Goal: Task Accomplishment & Management: Manage account settings

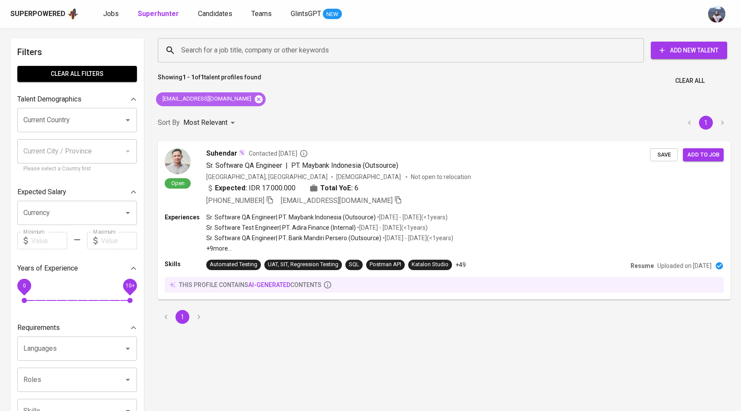
click at [255, 102] on icon at bounding box center [259, 99] width 8 height 8
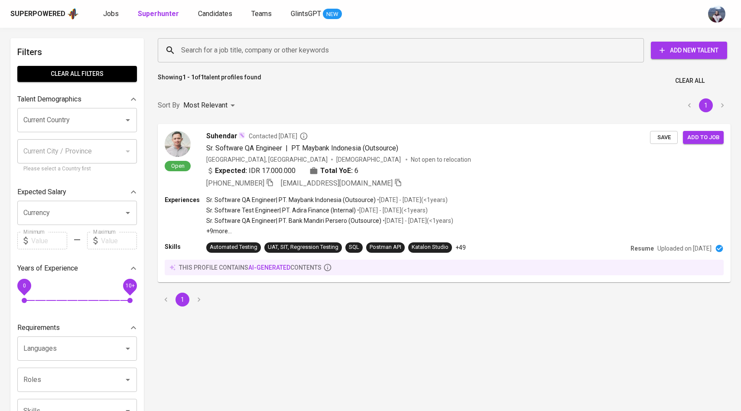
click at [259, 59] on div "Search for a job title, company or other keywords" at bounding box center [401, 50] width 486 height 24
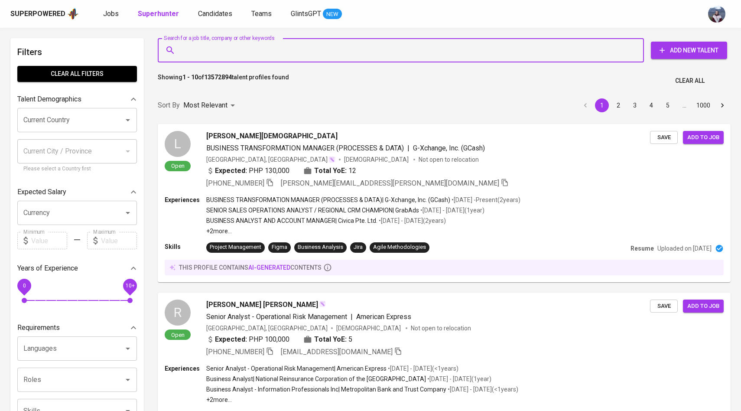
paste input "[EMAIL_ADDRESS][DOMAIN_NAME]"
type input "[EMAIL_ADDRESS][DOMAIN_NAME]"
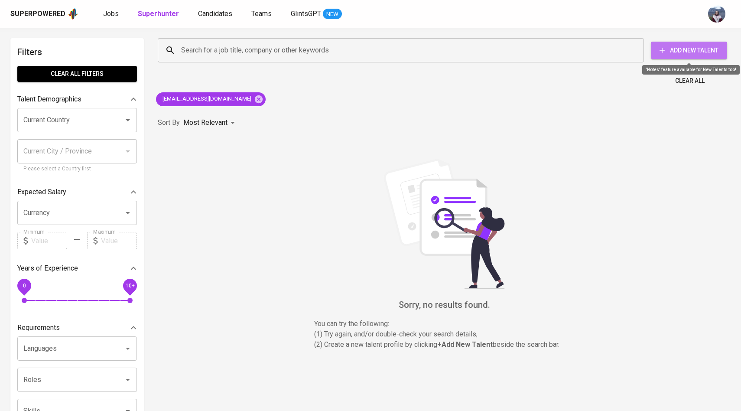
click at [696, 49] on span "Add New Talent" at bounding box center [689, 50] width 62 height 11
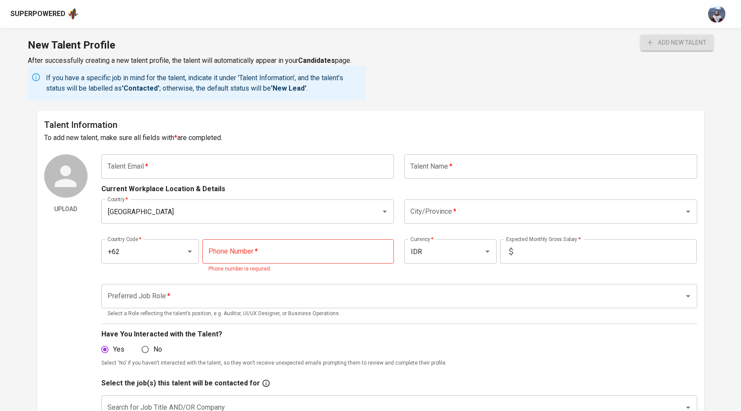
click at [325, 163] on input "text" at bounding box center [247, 166] width 293 height 24
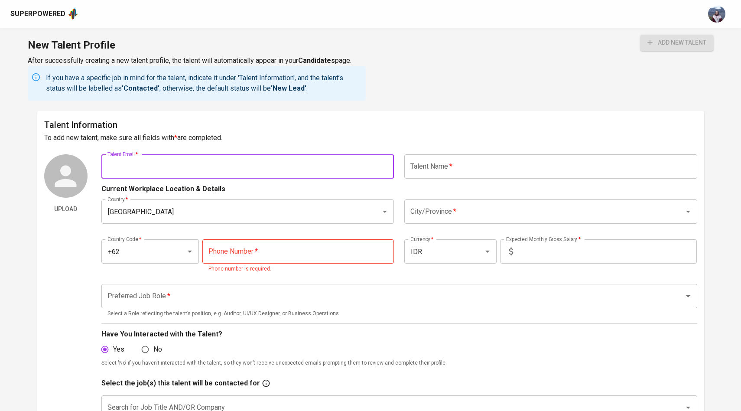
paste input "[EMAIL_ADDRESS][DOMAIN_NAME]"
type input "[EMAIL_ADDRESS][DOMAIN_NAME]"
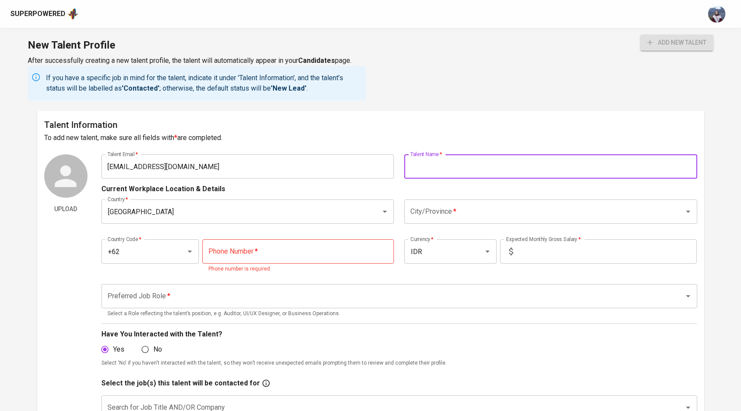
click at [436, 169] on input "text" at bounding box center [550, 166] width 293 height 24
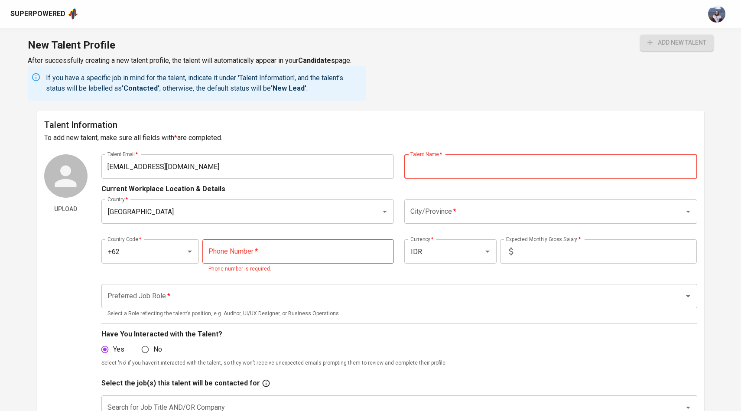
paste input "[PERSON_NAME]"
type input "[PERSON_NAME]"
click at [468, 138] on h6 "To add new talent, make sure all fields with * are completed." at bounding box center [370, 138] width 653 height 12
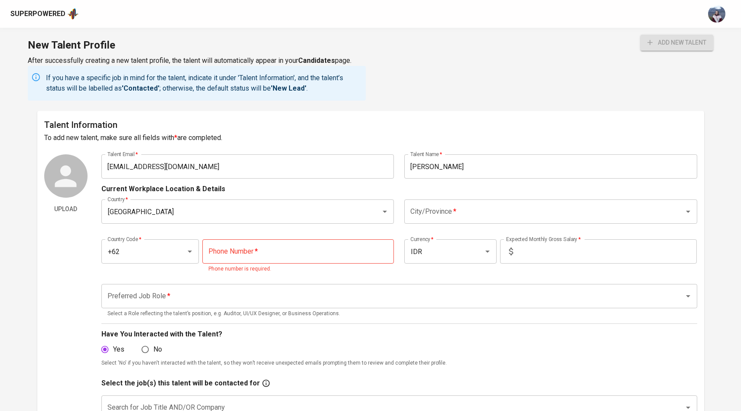
click at [448, 230] on div "Country Code   * +62 Country Code * Phone Number   * Phone Number * Phone numbe…" at bounding box center [399, 254] width 596 height 50
click at [448, 223] on div "City/Province *" at bounding box center [550, 211] width 293 height 24
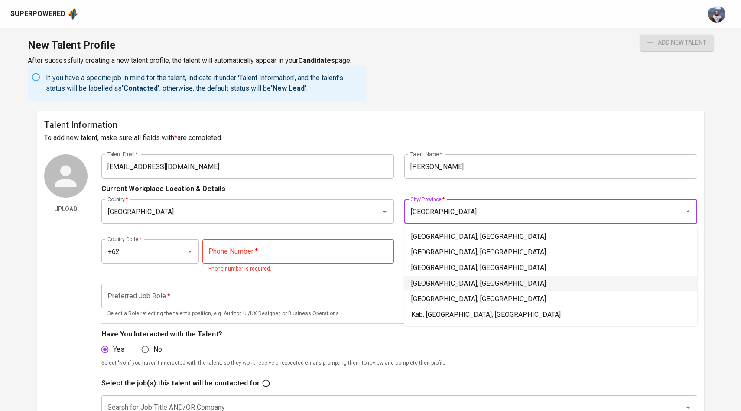
click at [452, 280] on li "Jakarta Pusat, DKI Jakarta" at bounding box center [550, 284] width 293 height 16
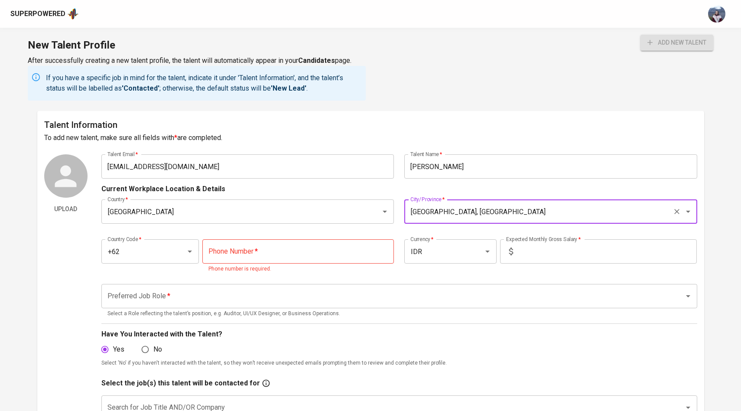
type input "Jakarta Pusat, DKI Jakarta"
click at [347, 252] on input "tel" at bounding box center [298, 251] width 192 height 24
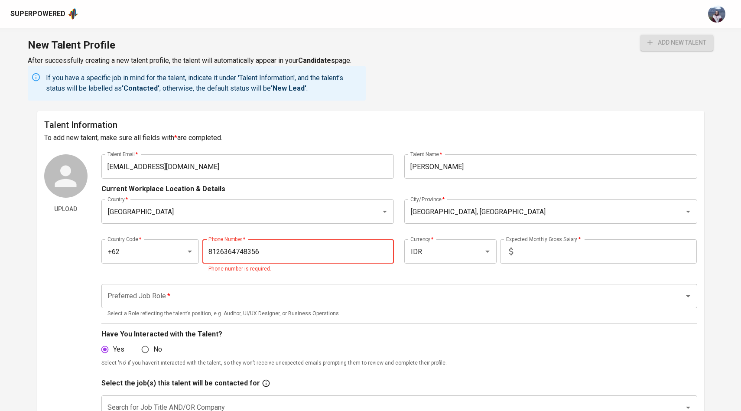
click at [538, 244] on input "text" at bounding box center [607, 251] width 180 height 24
click at [316, 253] on input "8126364748356" at bounding box center [298, 251] width 192 height 24
type input "812-6364-74835"
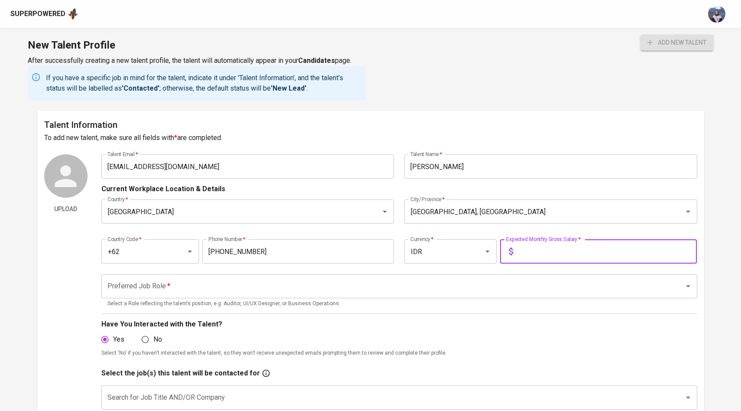
click at [559, 252] on input "text" at bounding box center [607, 251] width 180 height 24
type input "30.000.000"
click at [570, 224] on div "Country   * Indonesia Country * City/Province   * Jakarta Pusat, DKI Jakarta Ci…" at bounding box center [399, 211] width 596 height 35
click at [427, 276] on div "Preferred Job Role *" at bounding box center [399, 286] width 596 height 24
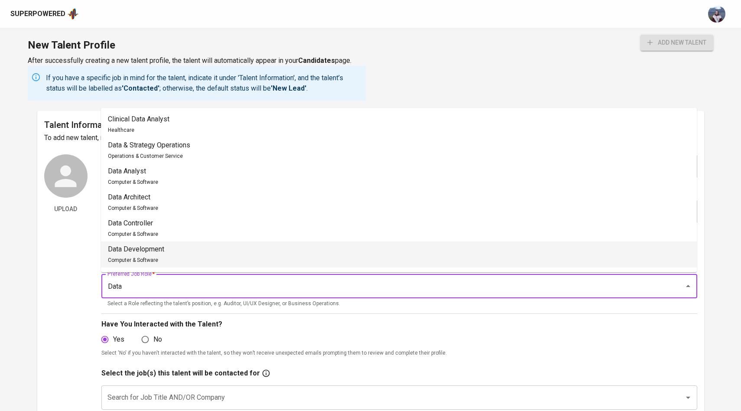
click at [269, 254] on li "Data Development Computer & Software" at bounding box center [399, 254] width 596 height 26
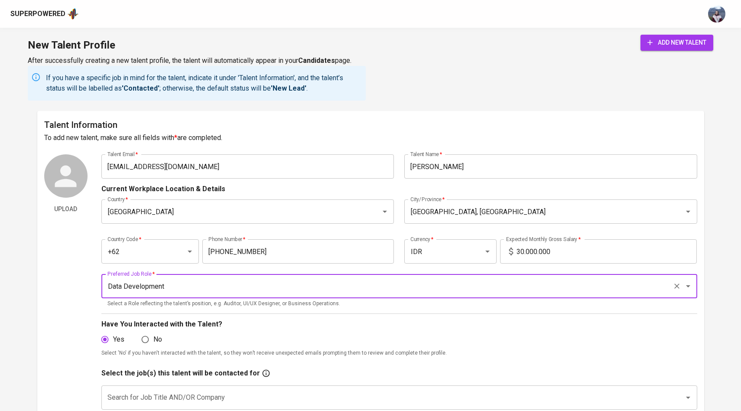
type input "Data Development"
click at [347, 230] on div "Country Code   * +62 Country Code * Phone Number   * 812-6364-74835 Phone Numbe…" at bounding box center [399, 249] width 596 height 40
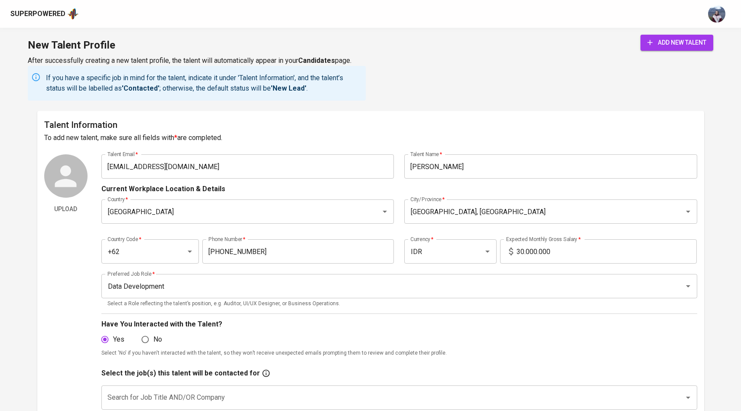
click at [681, 46] on span "add new talent" at bounding box center [676, 42] width 59 height 11
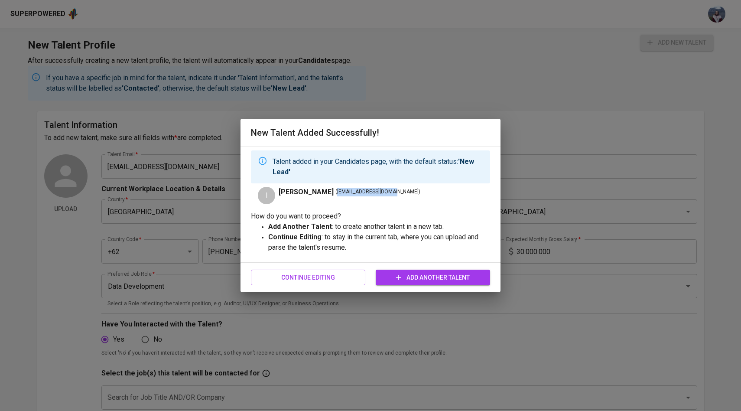
drag, startPoint x: 316, startPoint y: 192, endPoint x: 372, endPoint y: 191, distance: 55.5
click at [372, 191] on span "( ica.kulz182@gmail.com )" at bounding box center [377, 192] width 85 height 9
copy span "[EMAIL_ADDRESS][DOMAIN_NAME]"
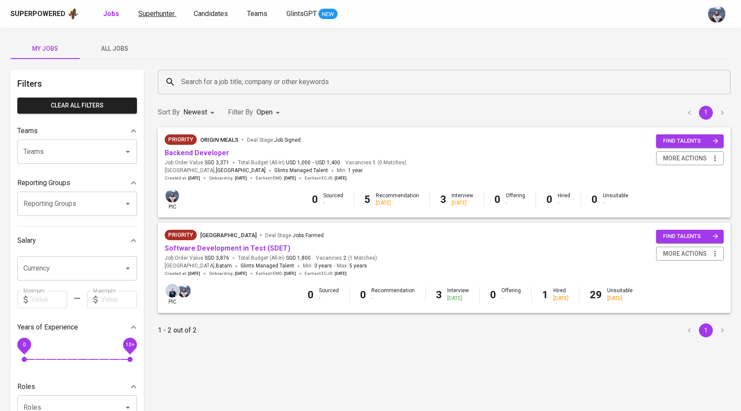
click at [165, 13] on span "Superhunter" at bounding box center [156, 14] width 36 height 8
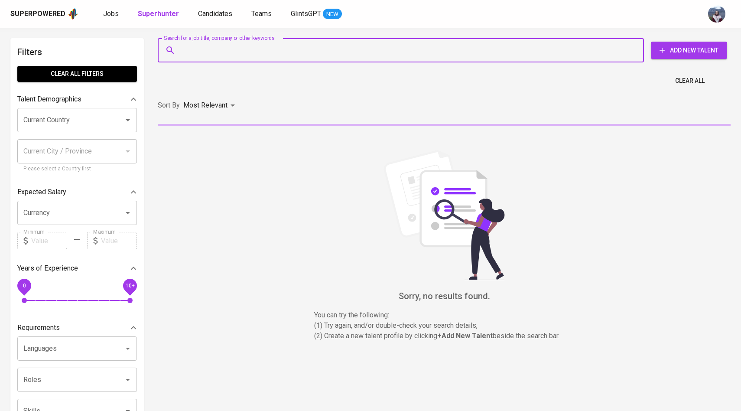
click at [205, 48] on input "Search for a job title, company or other keywords" at bounding box center [403, 50] width 448 height 16
click at [222, 14] on span "Candidates" at bounding box center [215, 14] width 34 height 8
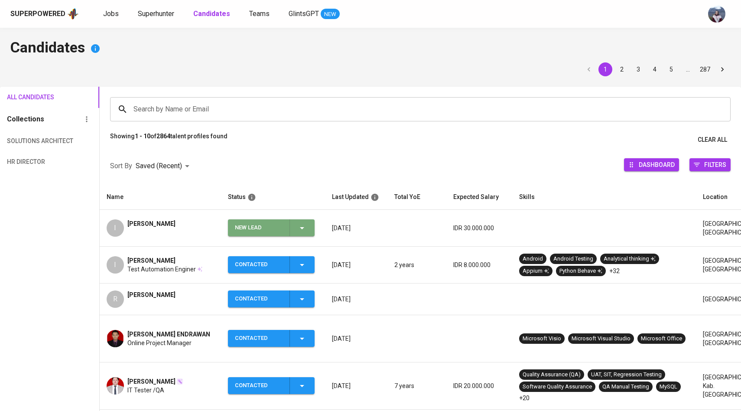
click at [294, 230] on div "New Lead" at bounding box center [271, 227] width 72 height 17
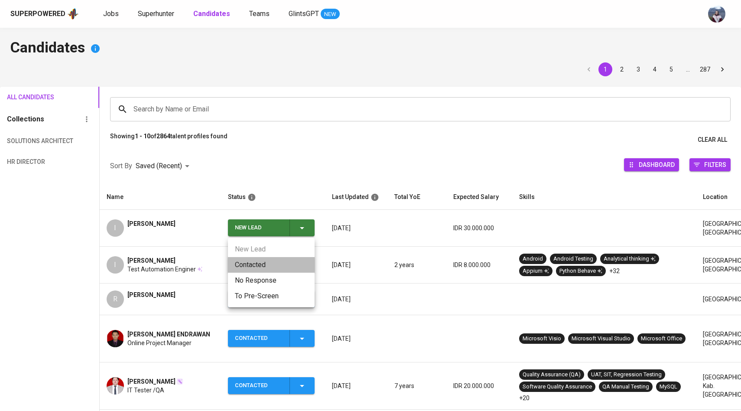
click at [266, 262] on li "Contacted" at bounding box center [271, 265] width 87 height 16
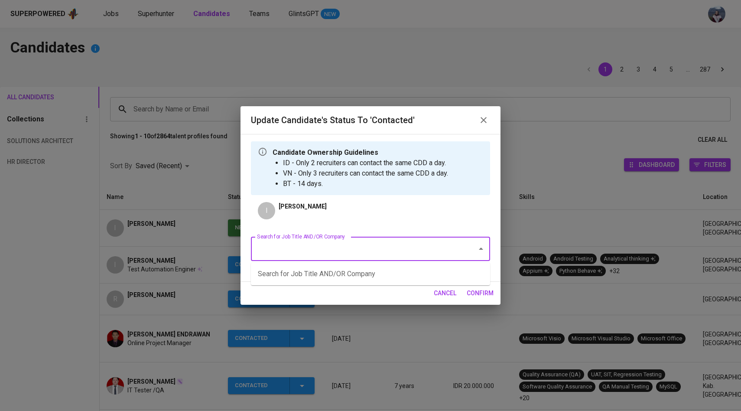
click at [327, 252] on input "Search for Job Title AND/OR Company" at bounding box center [358, 249] width 207 height 16
click at [333, 275] on li "ETL Developer (PT AIA FINANCIAL)" at bounding box center [370, 274] width 239 height 16
type input "ETL"
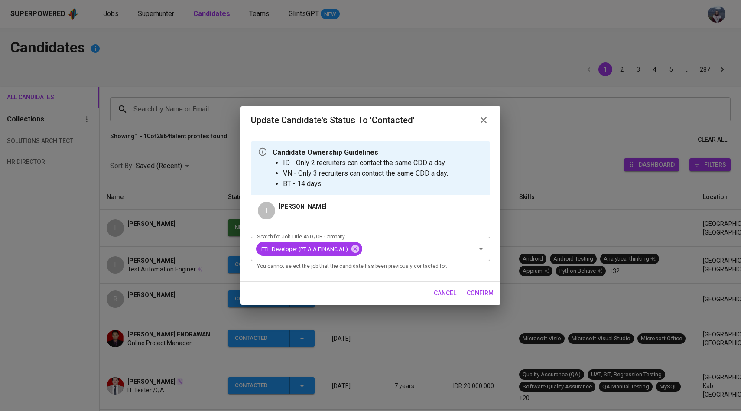
click at [488, 292] on span "confirm" at bounding box center [480, 293] width 27 height 11
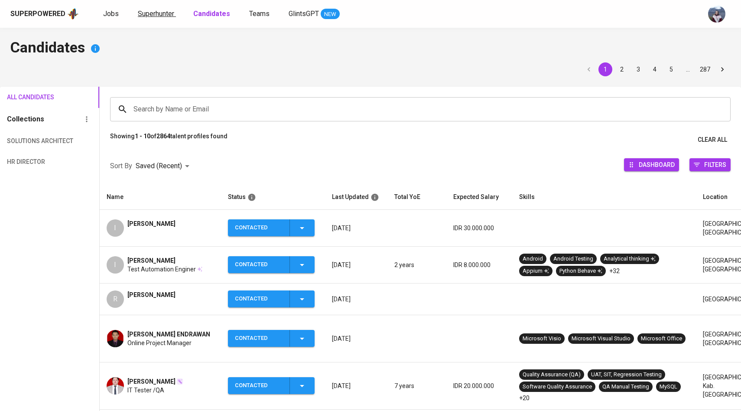
click at [167, 16] on span "Superhunter" at bounding box center [156, 14] width 36 height 8
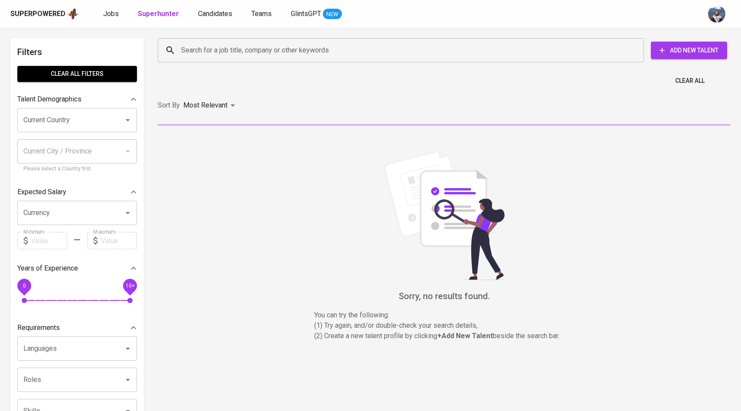
click at [206, 58] on input "Search for a job title, company or other keywords" at bounding box center [403, 50] width 448 height 16
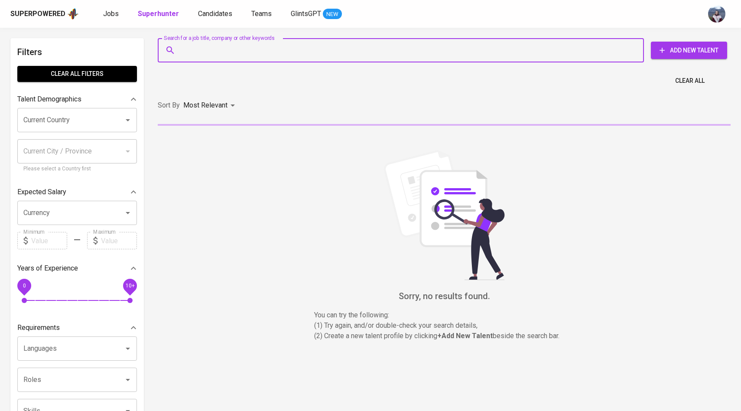
paste input "[EMAIL_ADDRESS][DOMAIN_NAME]"
type input "[EMAIL_ADDRESS][DOMAIN_NAME]"
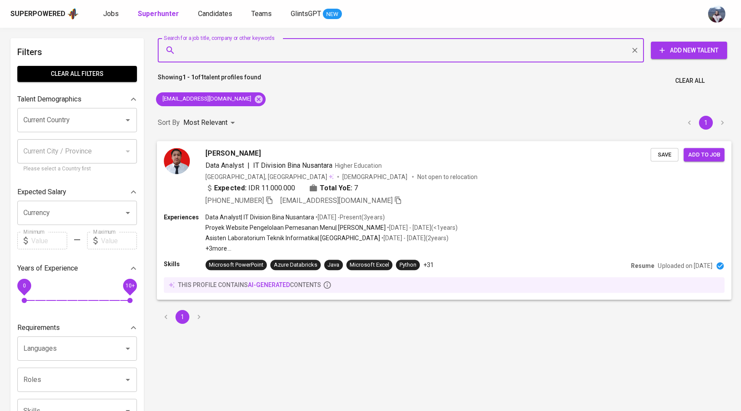
click at [191, 162] on div "[PERSON_NAME] Data Analyst | IT Division Bina Nusantara Higher Education [GEOGR…" at bounding box center [407, 177] width 487 height 58
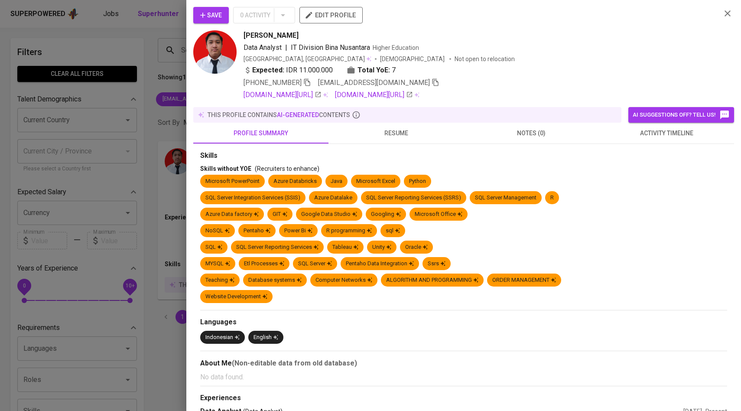
click at [653, 134] on span "activity timeline" at bounding box center [666, 133] width 125 height 11
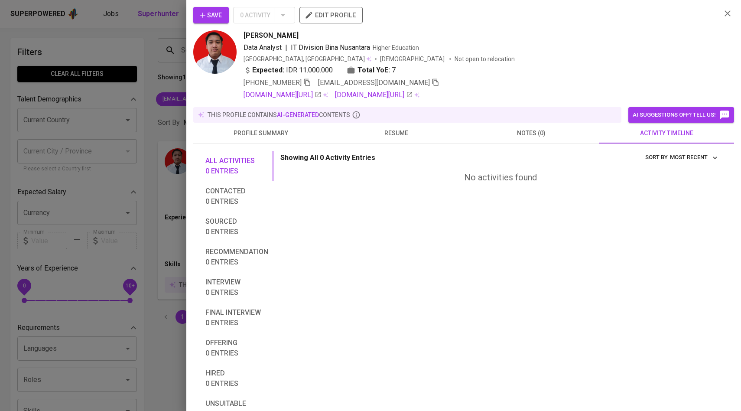
click at [215, 18] on span "Save" at bounding box center [211, 15] width 22 height 11
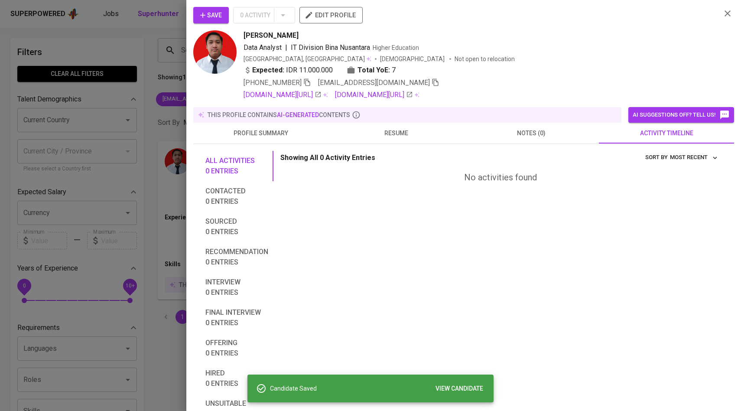
click at [158, 84] on div at bounding box center [370, 205] width 741 height 411
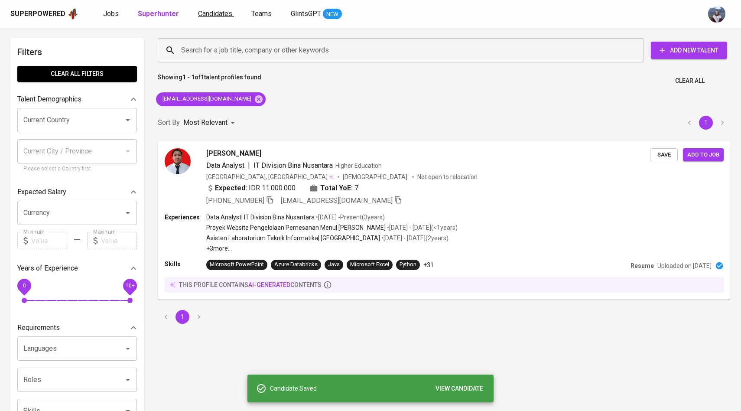
click at [219, 12] on span "Candidates" at bounding box center [215, 14] width 34 height 8
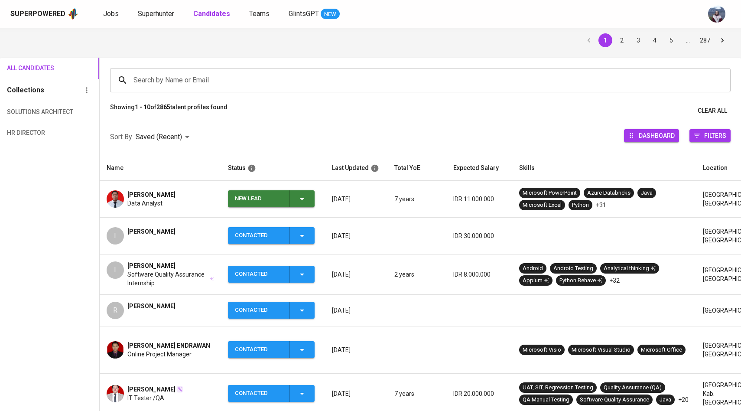
scroll to position [60, 0]
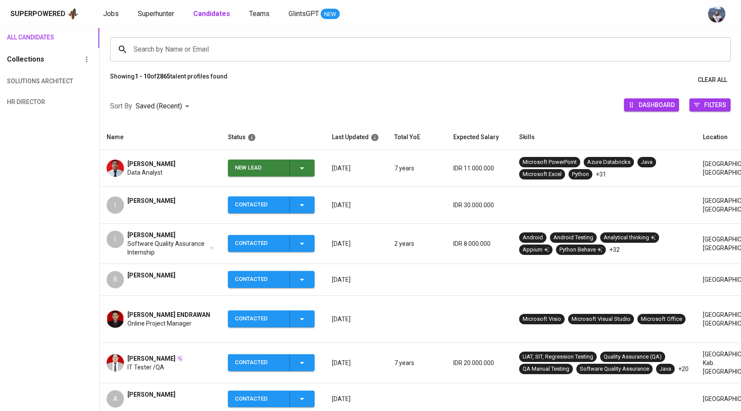
click at [306, 167] on icon "button" at bounding box center [302, 168] width 10 height 10
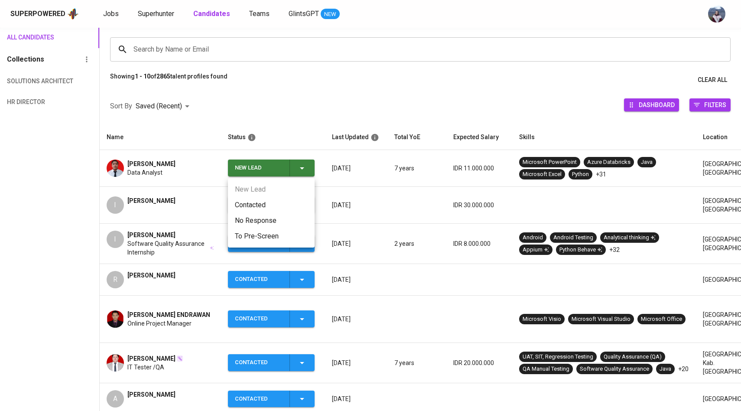
click at [260, 201] on li "Contacted" at bounding box center [271, 205] width 87 height 16
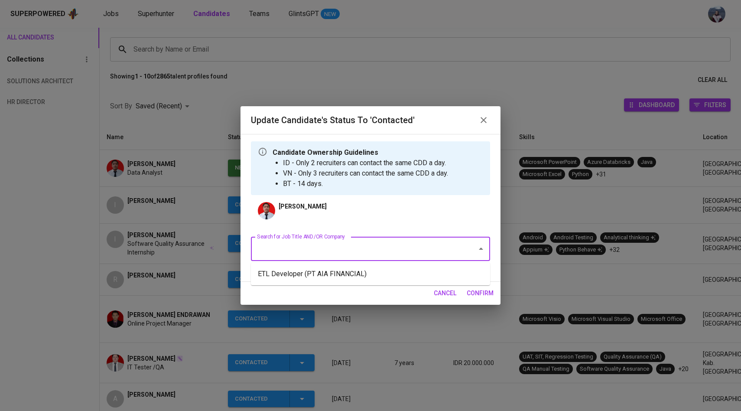
click at [300, 255] on input "Search for Job Title AND/OR Company" at bounding box center [358, 249] width 207 height 16
click at [305, 271] on li "ETL Developer (PT AIA FINANCIAL)" at bounding box center [370, 274] width 239 height 16
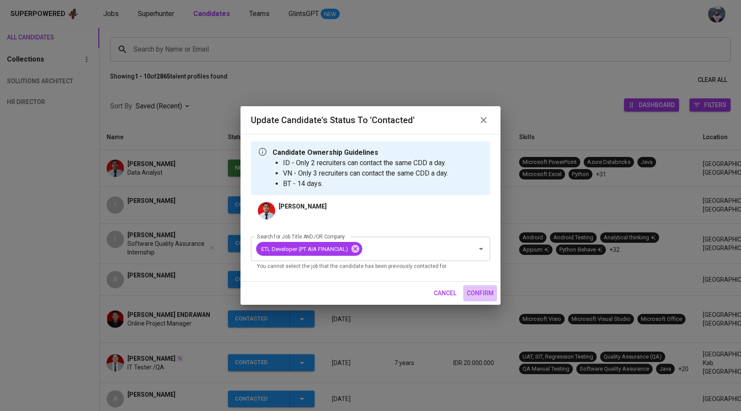
click at [475, 294] on span "confirm" at bounding box center [480, 293] width 27 height 11
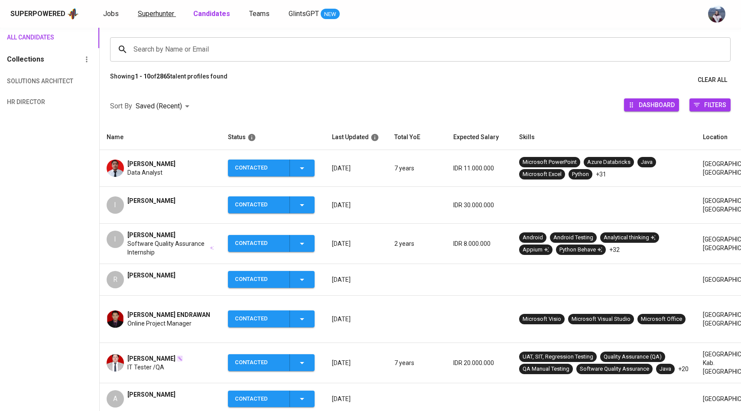
click at [160, 11] on span "Superhunter" at bounding box center [156, 14] width 36 height 8
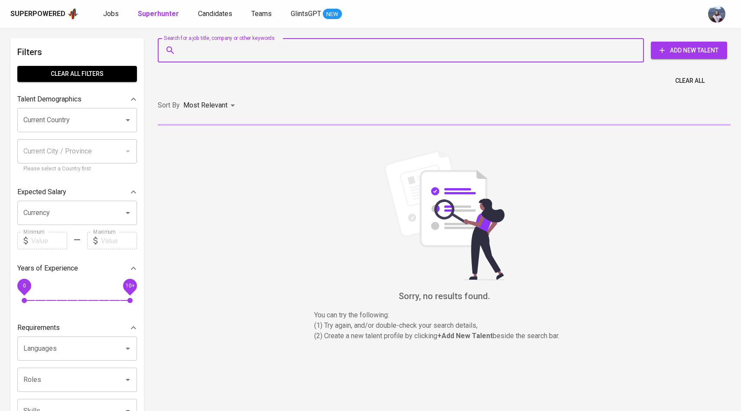
click at [202, 46] on input "Search for a job title, company or other keywords" at bounding box center [403, 50] width 448 height 16
paste input "[EMAIL_ADDRESS][DOMAIN_NAME]"
type input "[EMAIL_ADDRESS][DOMAIN_NAME]"
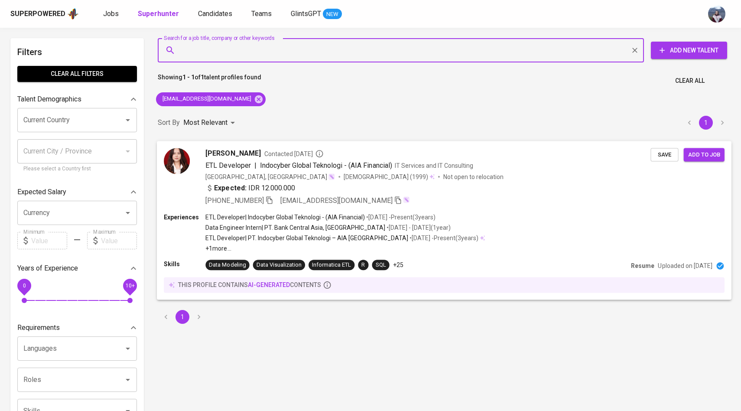
click at [187, 166] on img at bounding box center [177, 161] width 26 height 26
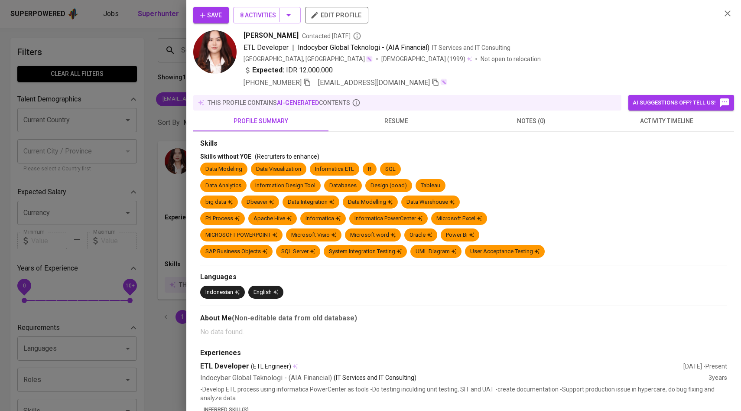
click at [644, 129] on button "activity timeline" at bounding box center [666, 121] width 135 height 21
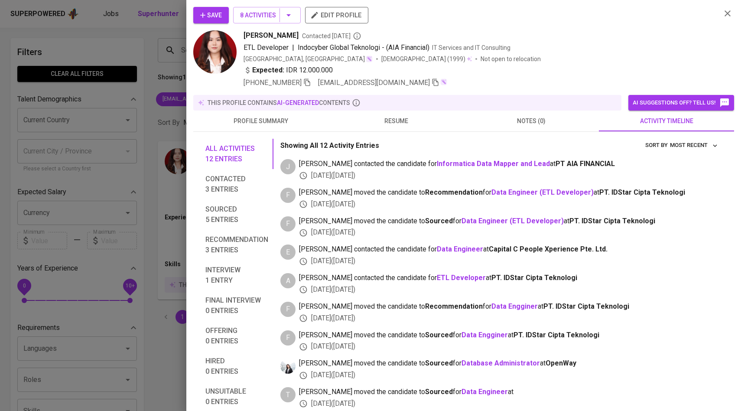
click at [224, 13] on button "Save" at bounding box center [211, 15] width 36 height 16
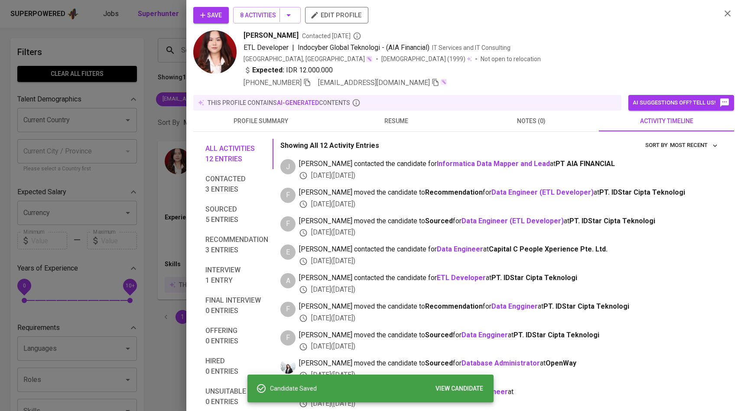
click at [150, 142] on div at bounding box center [370, 205] width 741 height 411
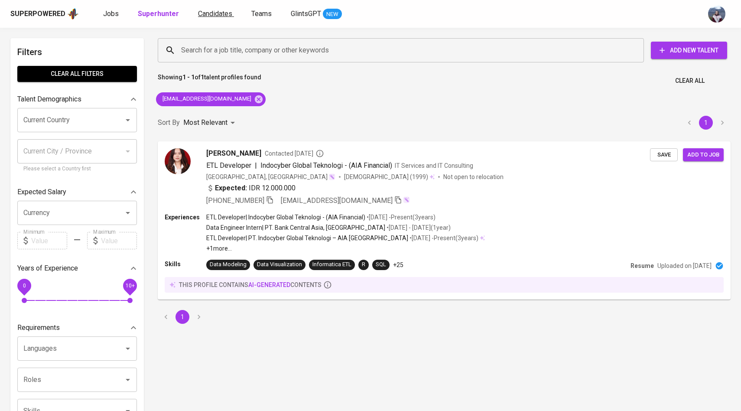
click at [216, 16] on span "Candidates" at bounding box center [215, 14] width 34 height 8
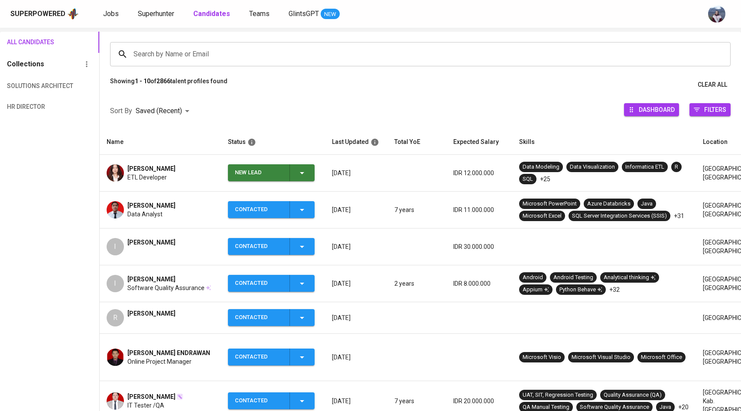
scroll to position [59, 0]
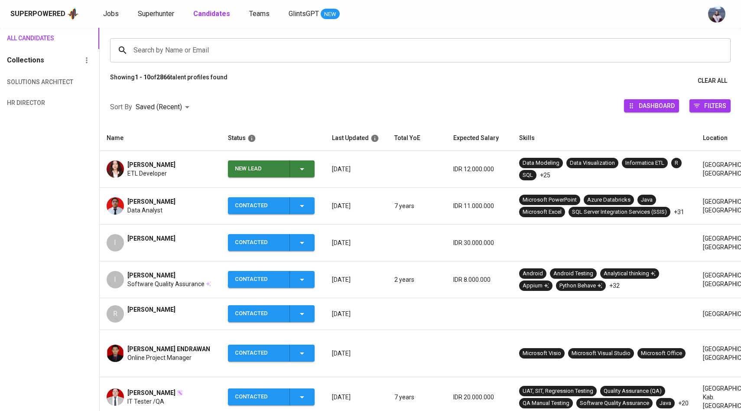
click at [302, 170] on icon "button" at bounding box center [302, 169] width 10 height 10
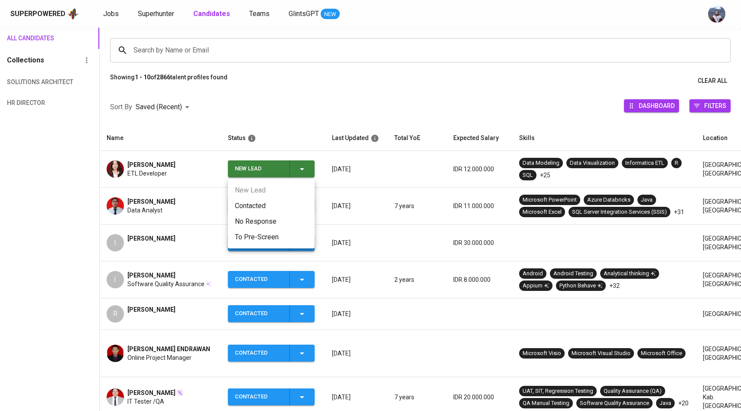
click at [257, 211] on li "Contacted" at bounding box center [271, 206] width 87 height 16
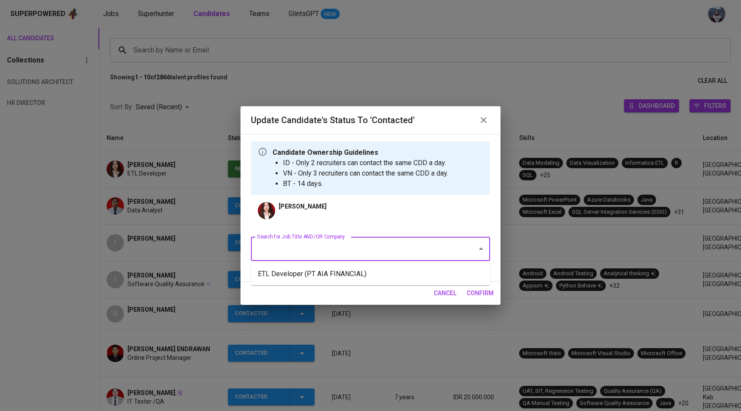
click at [306, 246] on input "Search for Job Title AND/OR Company" at bounding box center [358, 249] width 207 height 16
click at [306, 270] on li "ETL Developer (PT AIA FINANCIAL)" at bounding box center [370, 274] width 239 height 16
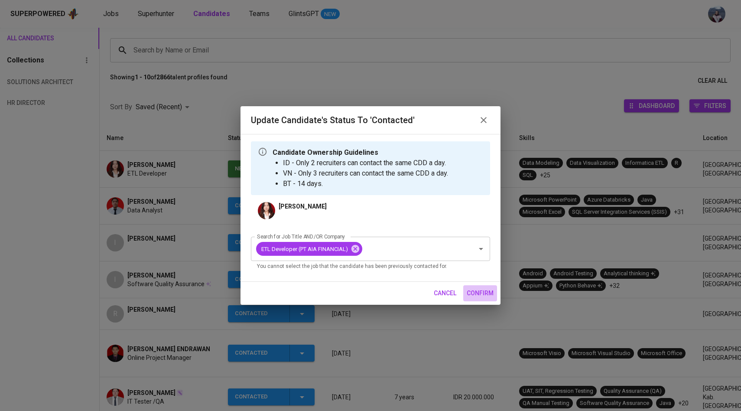
click at [485, 294] on span "confirm" at bounding box center [480, 293] width 27 height 11
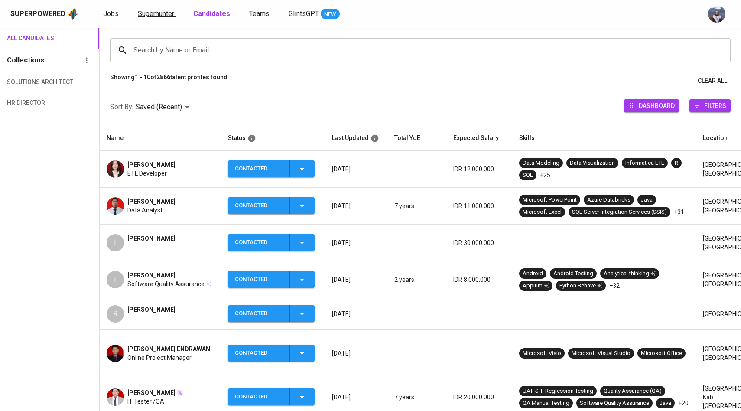
click at [166, 14] on span "Superhunter" at bounding box center [156, 14] width 36 height 8
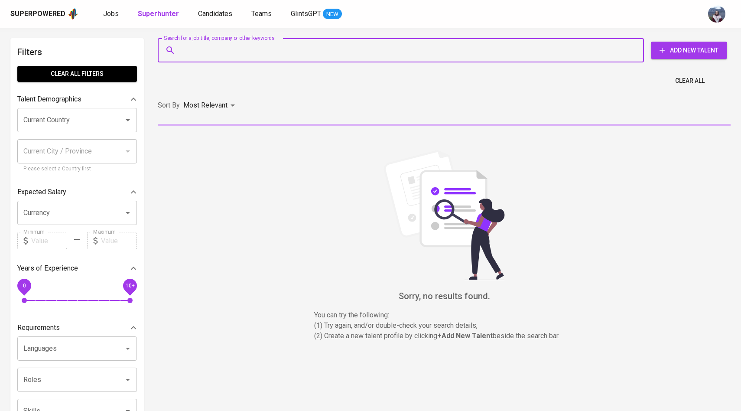
click at [193, 46] on input "Search for a job title, company or other keywords" at bounding box center [403, 50] width 448 height 16
paste input "[EMAIL_ADDRESS][DOMAIN_NAME]"
type input "[EMAIL_ADDRESS][DOMAIN_NAME]"
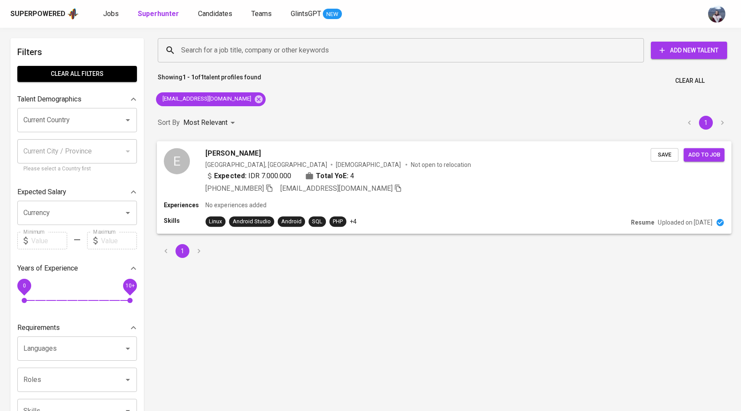
click at [185, 157] on div "E" at bounding box center [177, 161] width 26 height 26
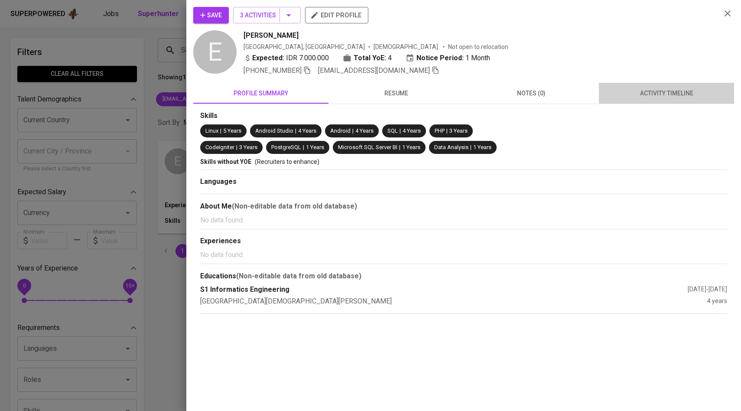
click at [636, 98] on button "activity timeline" at bounding box center [666, 93] width 135 height 21
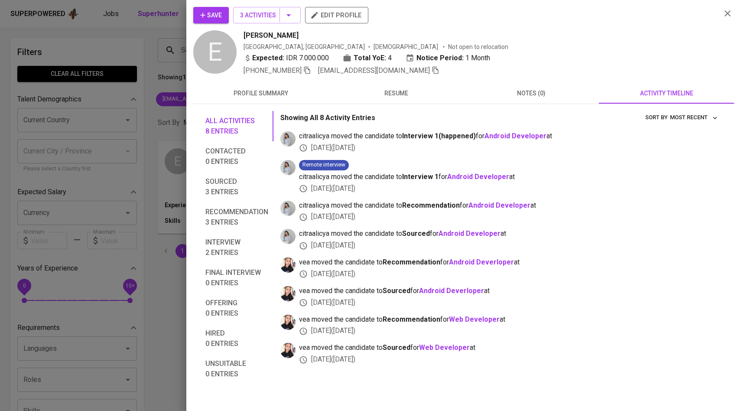
click at [224, 20] on button "Save" at bounding box center [211, 15] width 36 height 16
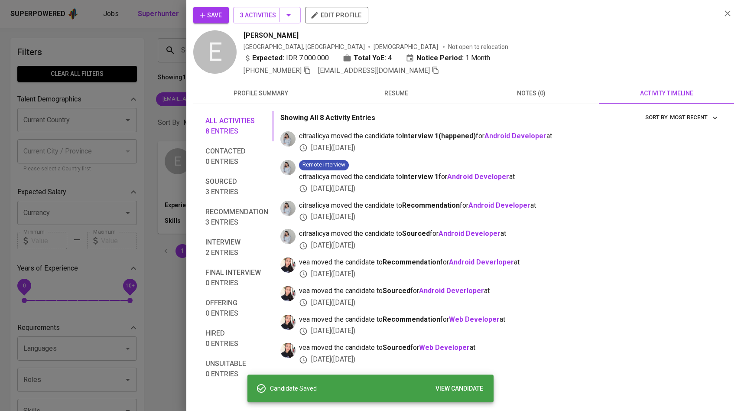
click at [133, 85] on div at bounding box center [370, 205] width 741 height 411
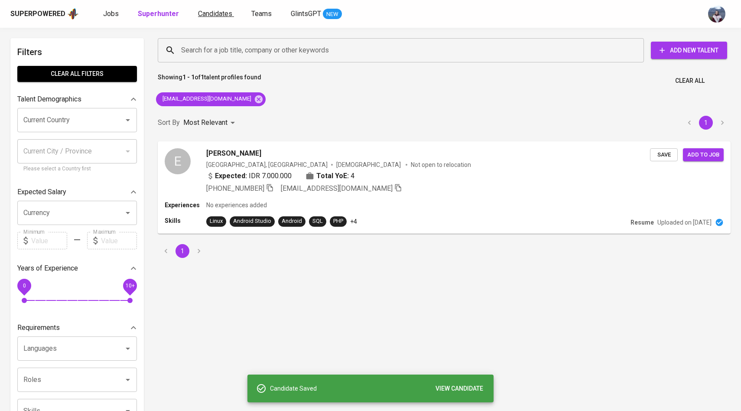
click at [221, 13] on span "Candidates" at bounding box center [215, 14] width 34 height 8
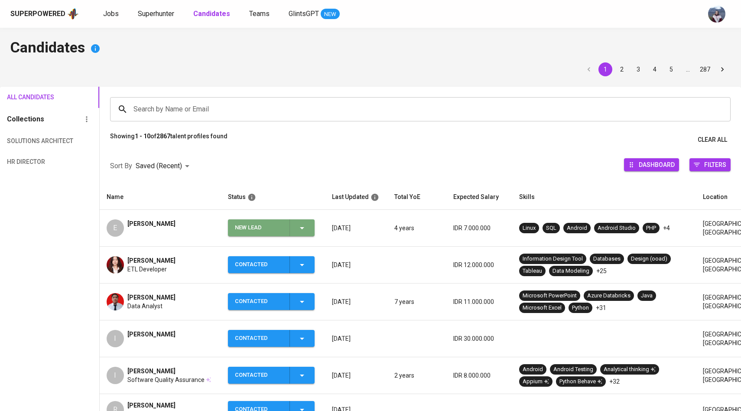
click at [303, 220] on div "New Lead" at bounding box center [271, 227] width 72 height 17
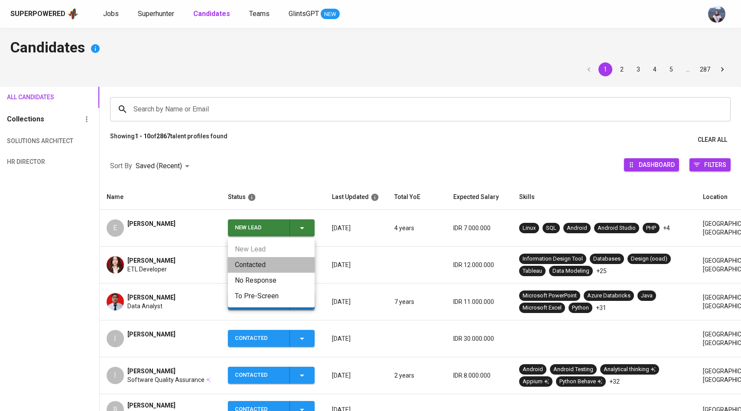
click at [262, 263] on li "Contacted" at bounding box center [271, 265] width 87 height 16
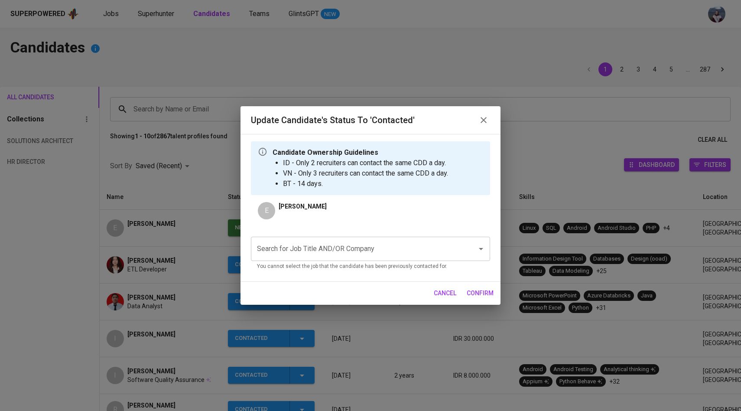
click at [333, 250] on input "Search for Job Title AND/OR Company" at bounding box center [358, 249] width 207 height 16
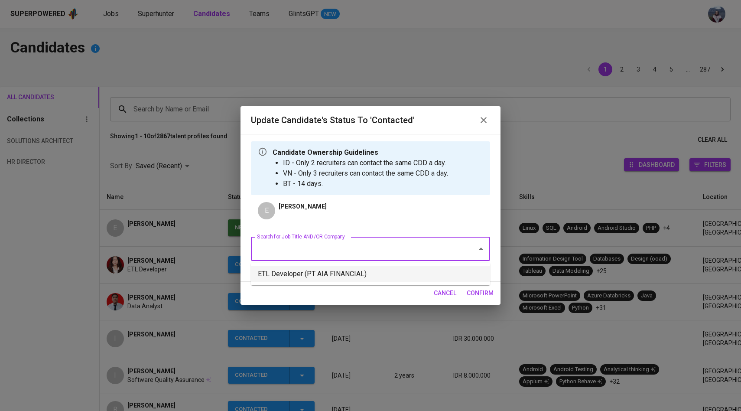
click at [333, 276] on li "ETL Developer (PT AIA FINANCIAL)" at bounding box center [370, 274] width 239 height 16
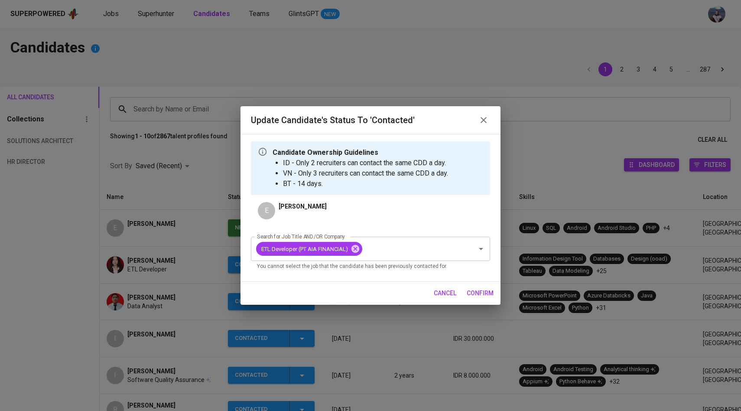
click at [483, 296] on span "confirm" at bounding box center [480, 293] width 27 height 11
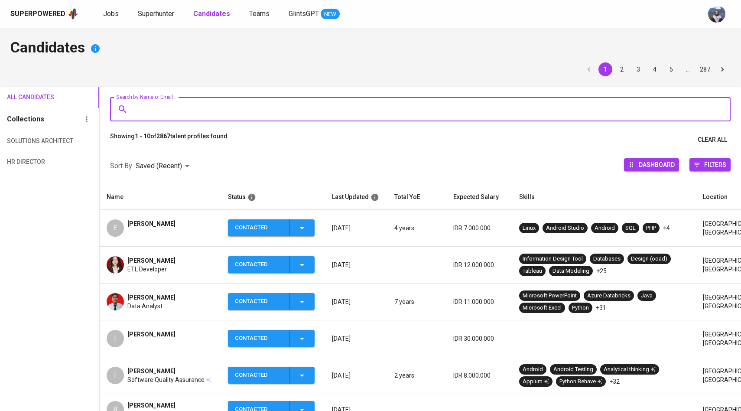
click at [211, 113] on input "Search by Name or Email" at bounding box center [422, 109] width 582 height 16
paste input "[EMAIL_ADDRESS][DOMAIN_NAME]"
type input "[EMAIL_ADDRESS][DOMAIN_NAME]"
